Goal: Transaction & Acquisition: Subscribe to service/newsletter

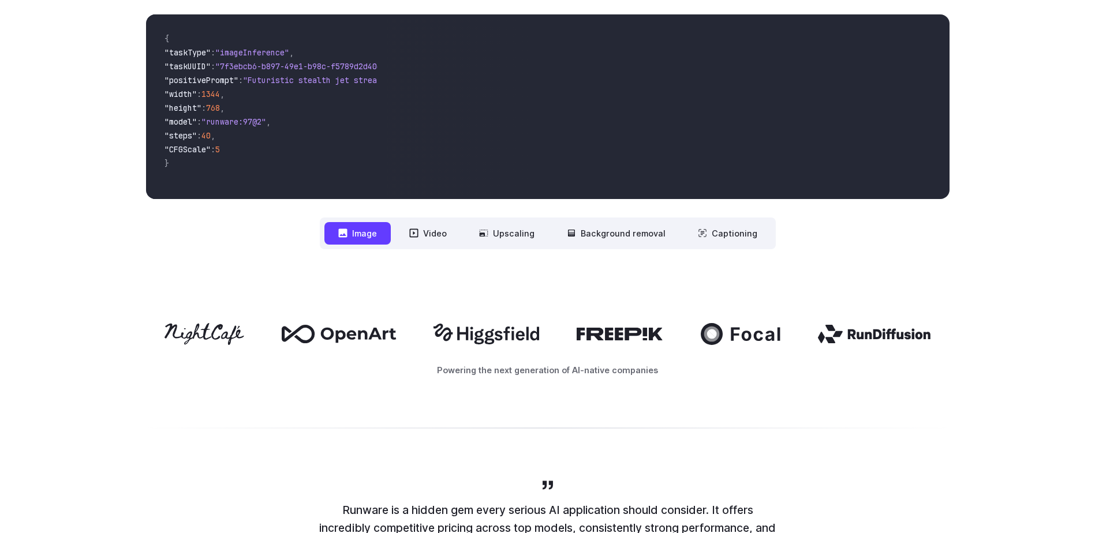
scroll to position [462, 0]
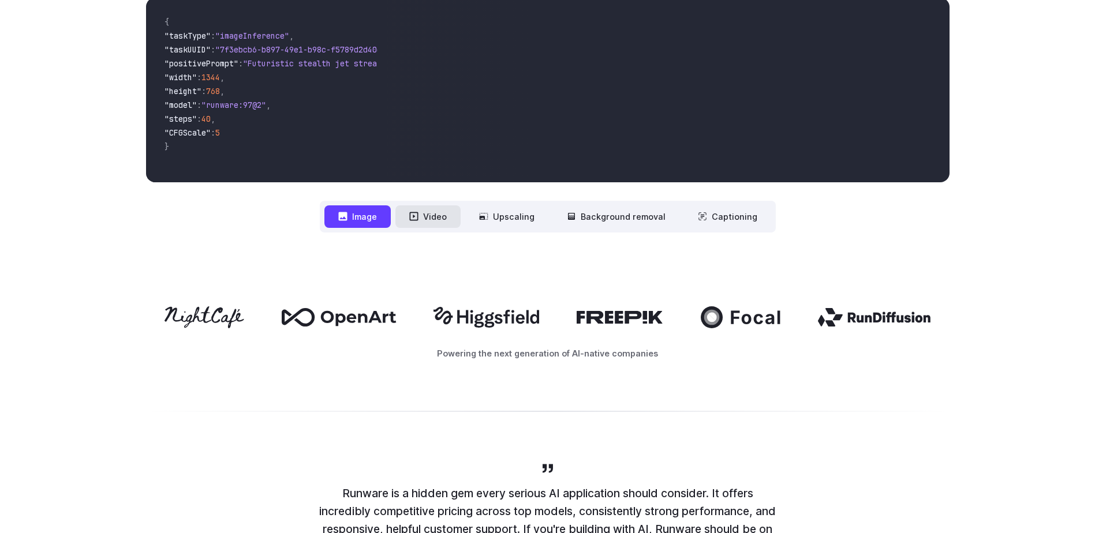
click at [417, 214] on icon at bounding box center [413, 216] width 9 height 9
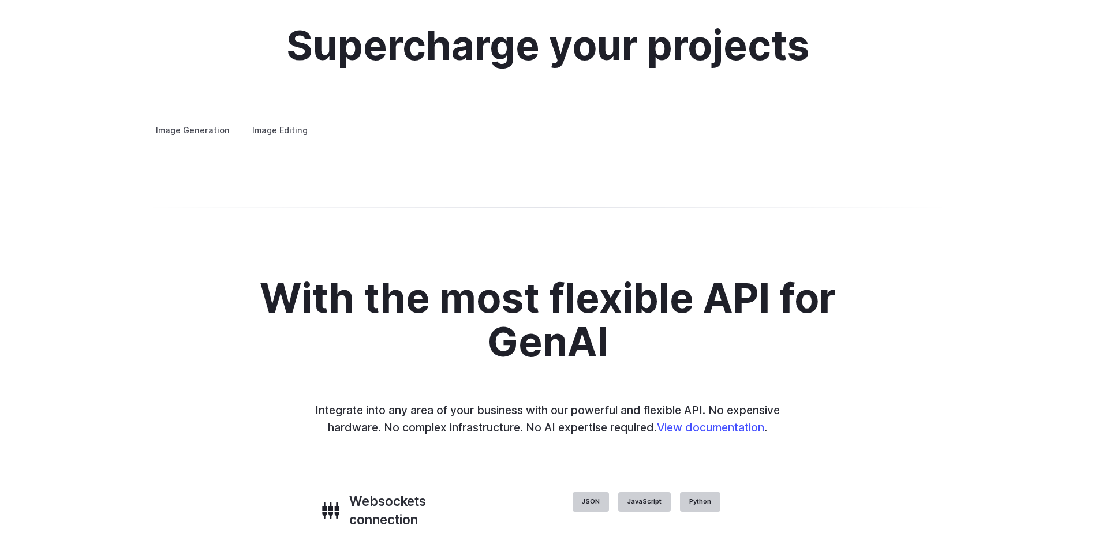
scroll to position [2251, 0]
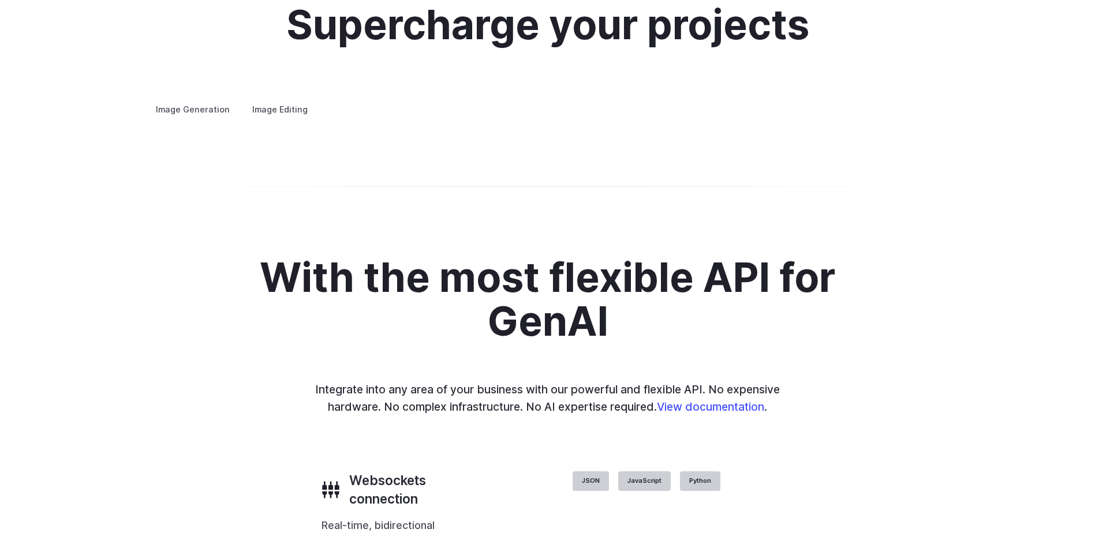
click at [274, 99] on label "Image Editing" at bounding box center [279, 109] width 75 height 20
click at [0, 0] on h3 "Inpainting" at bounding box center [0, 0] width 0 height 0
click at [0, 0] on h3 "Outpainting" at bounding box center [0, 0] width 0 height 0
click at [0, 0] on h3 "Upscaling" at bounding box center [0, 0] width 0 height 0
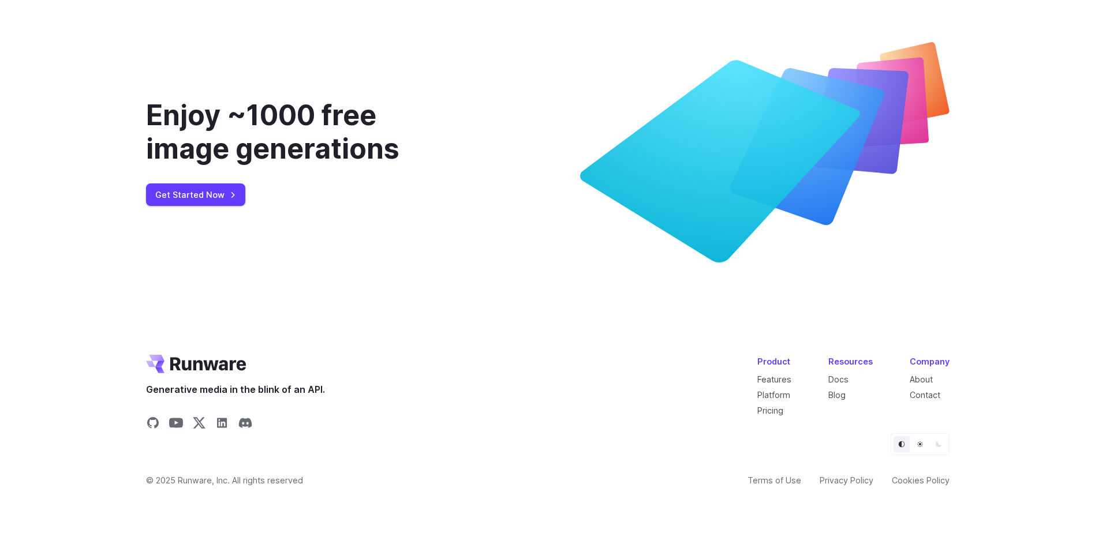
scroll to position [4386, 0]
click at [184, 206] on link "Get Started Now" at bounding box center [195, 195] width 99 height 23
